Goal: Communication & Community: Ask a question

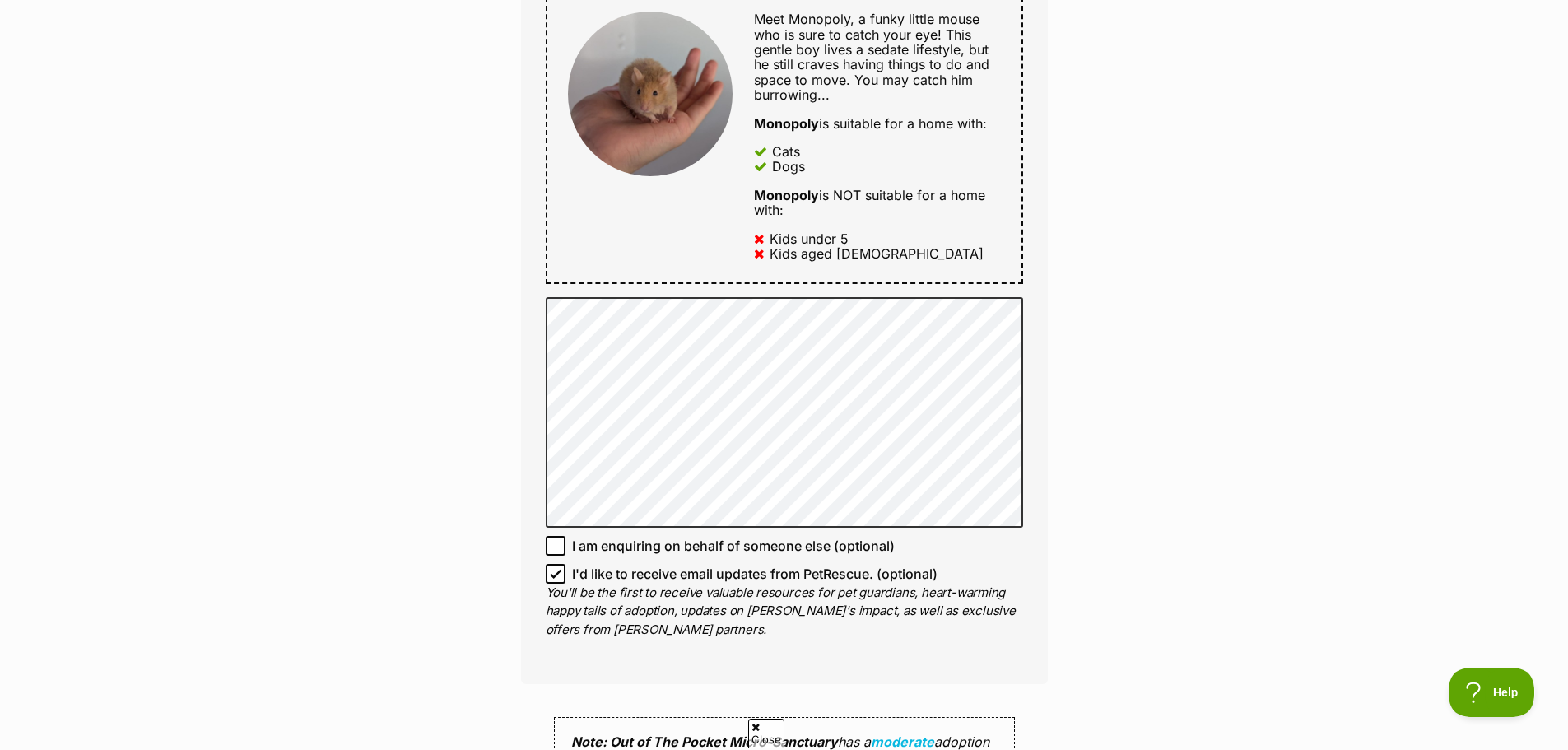
scroll to position [988, 0]
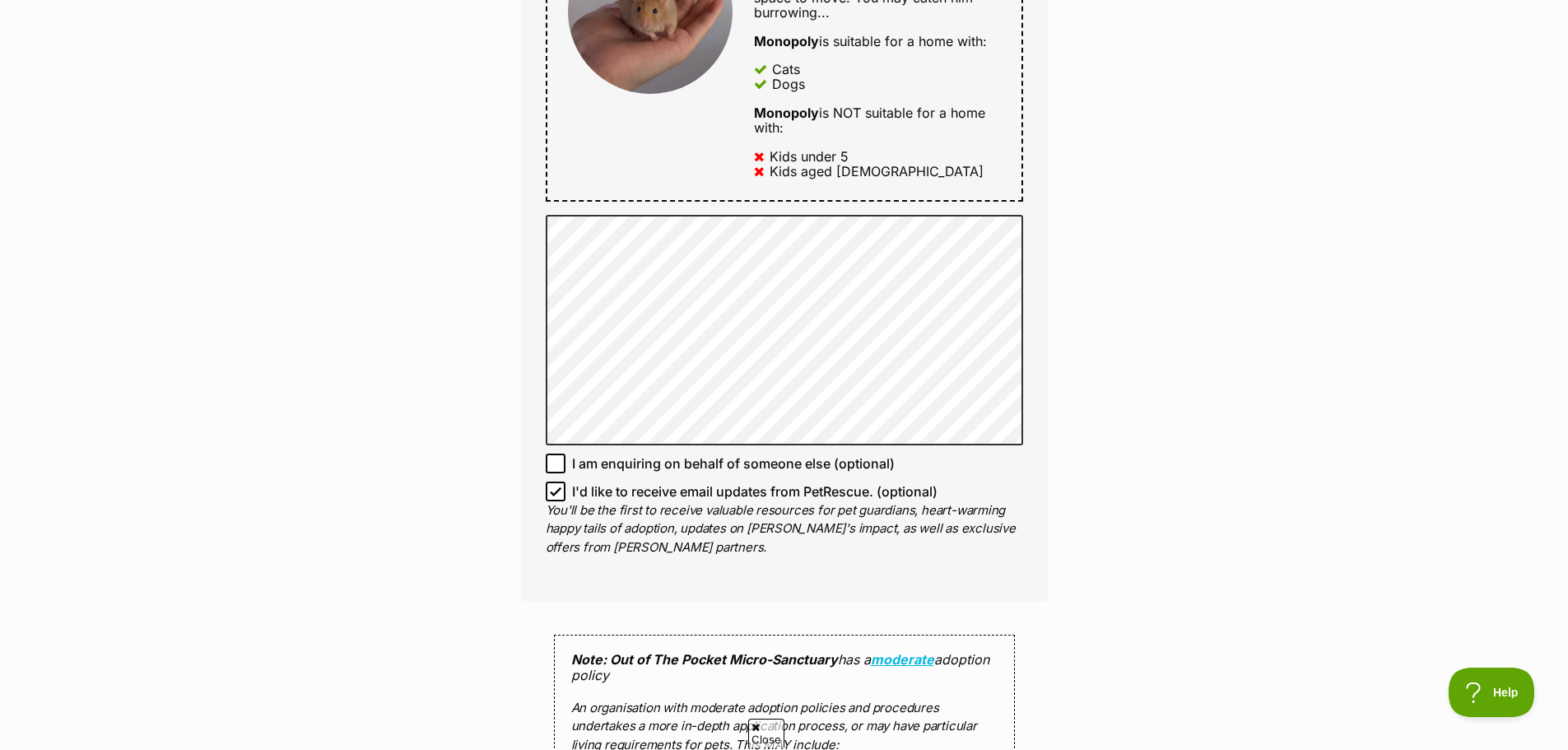
click at [557, 492] on icon at bounding box center [555, 492] width 10 height 7
click at [557, 492] on input "I'd like to receive email updates from PetRescue. (optional)" at bounding box center [556, 492] width 20 height 20
checkbox input "false"
drag, startPoint x: 447, startPoint y: 644, endPoint x: 508, endPoint y: 619, distance: 65.9
click at [459, 640] on div "Enquire about Monopoly Want to increase your chances of a successful enquiry? U…" at bounding box center [784, 265] width 1568 height 2205
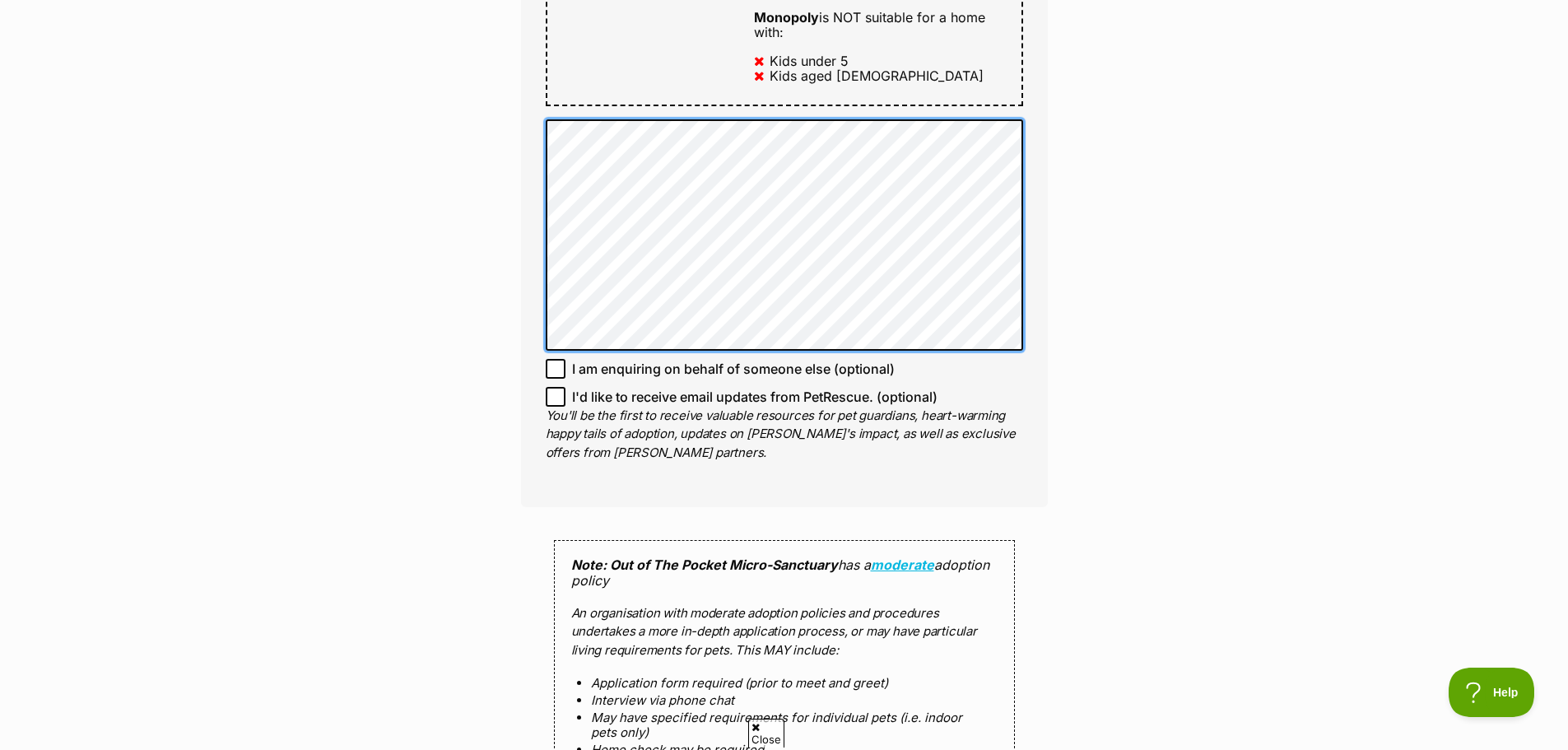
scroll to position [1235, 0]
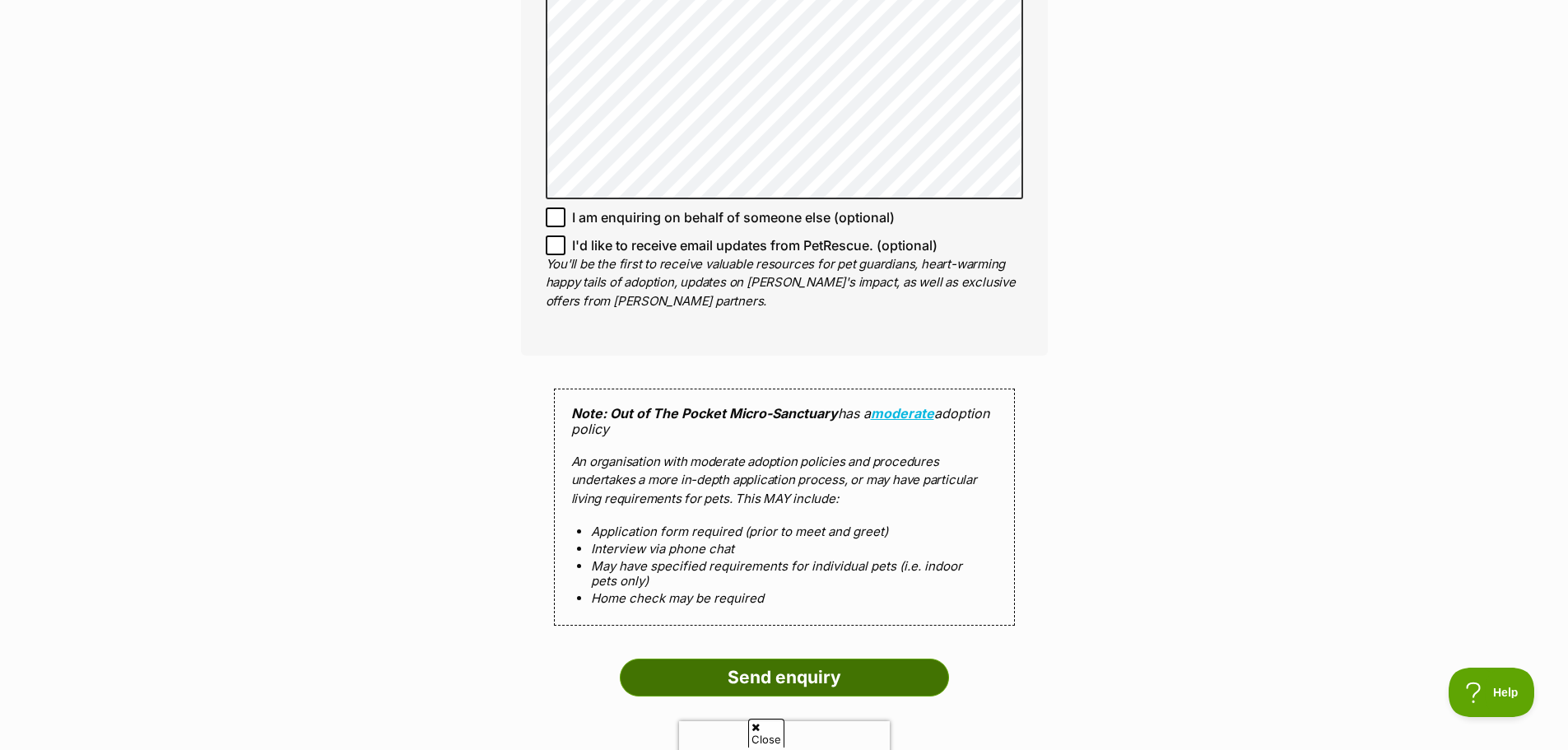
click at [857, 671] on input "Send enquiry" at bounding box center [784, 678] width 329 height 38
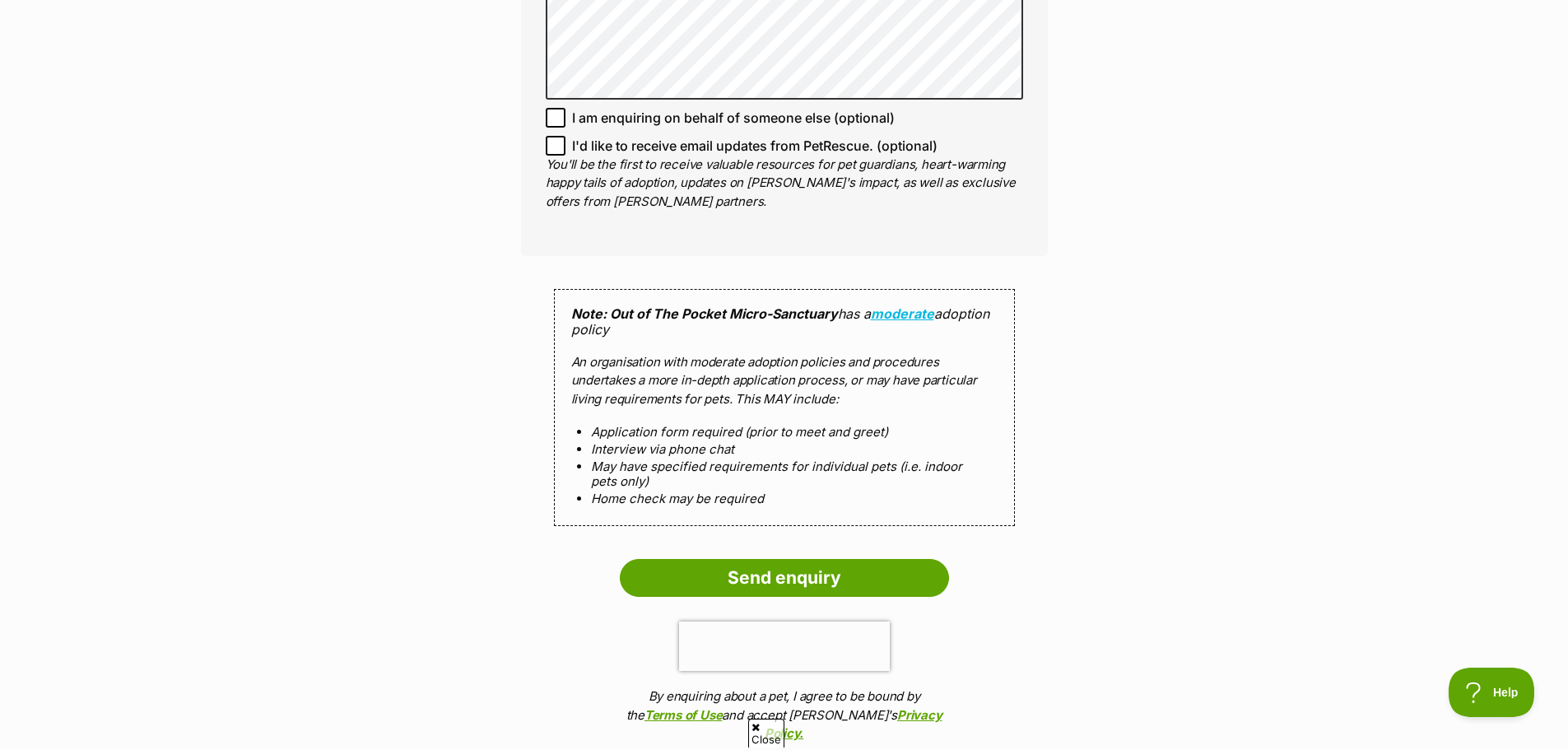
scroll to position [1482, 0]
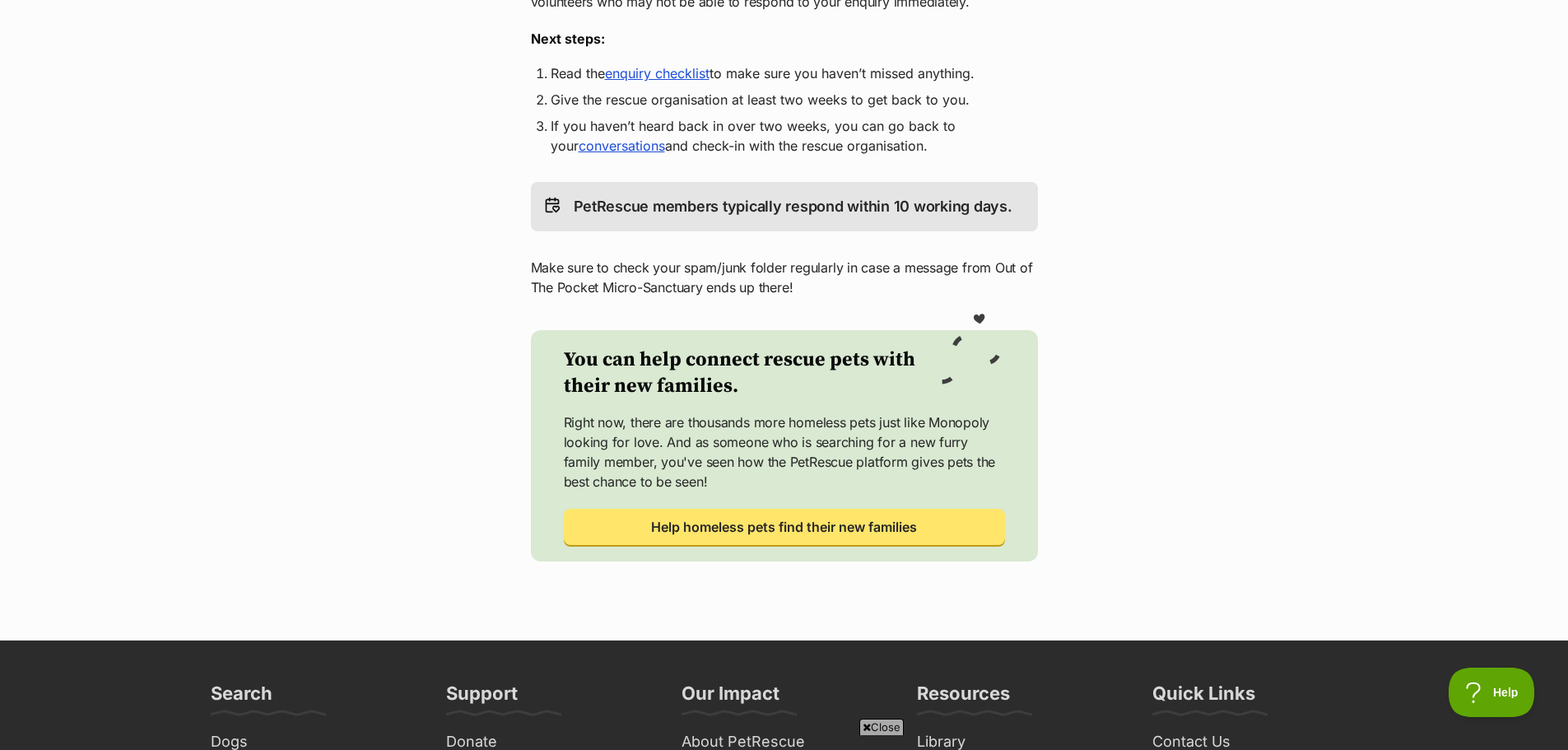
scroll to position [494, 0]
